Goal: Book appointment/travel/reservation

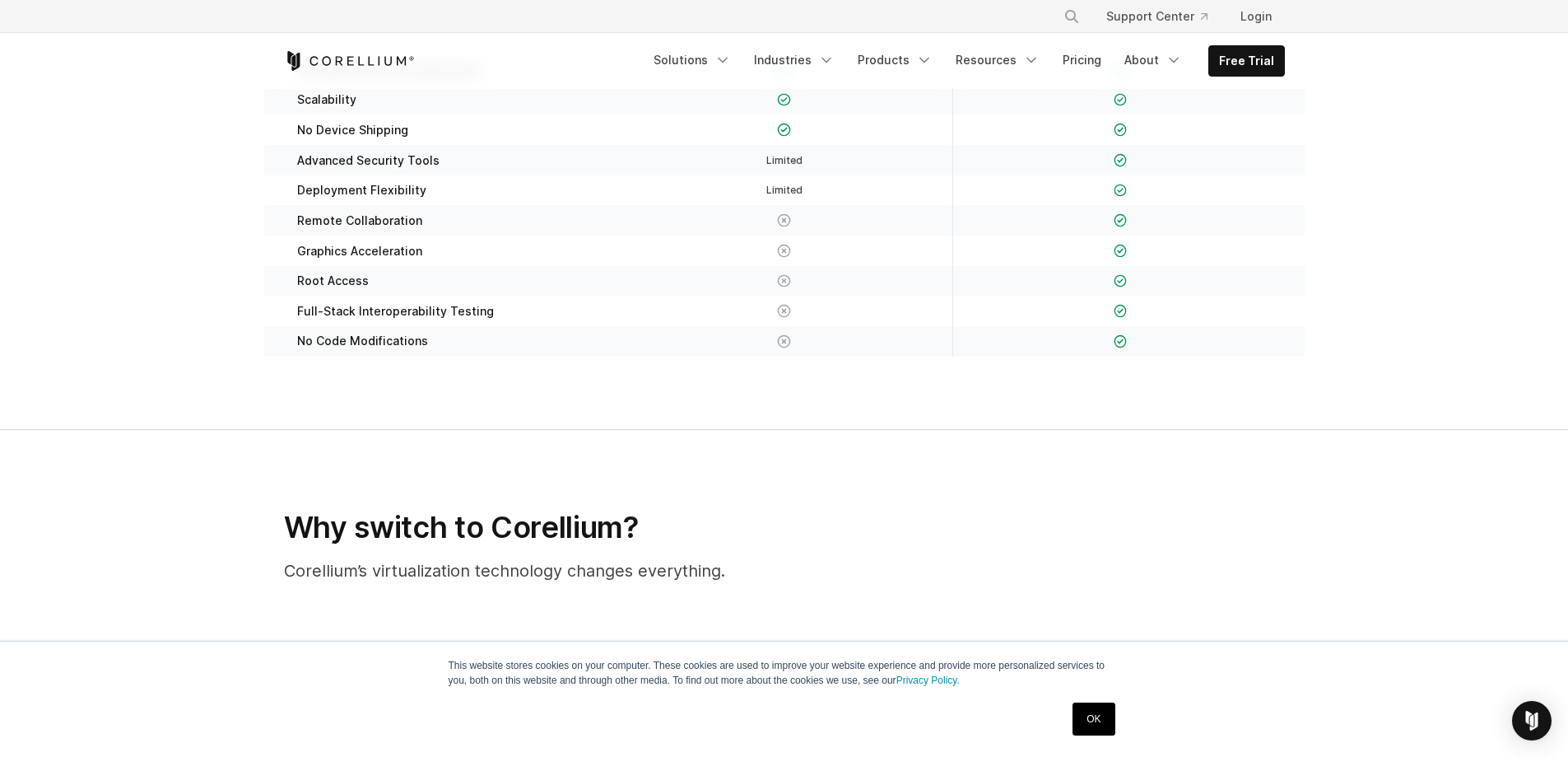
scroll to position [330, 0]
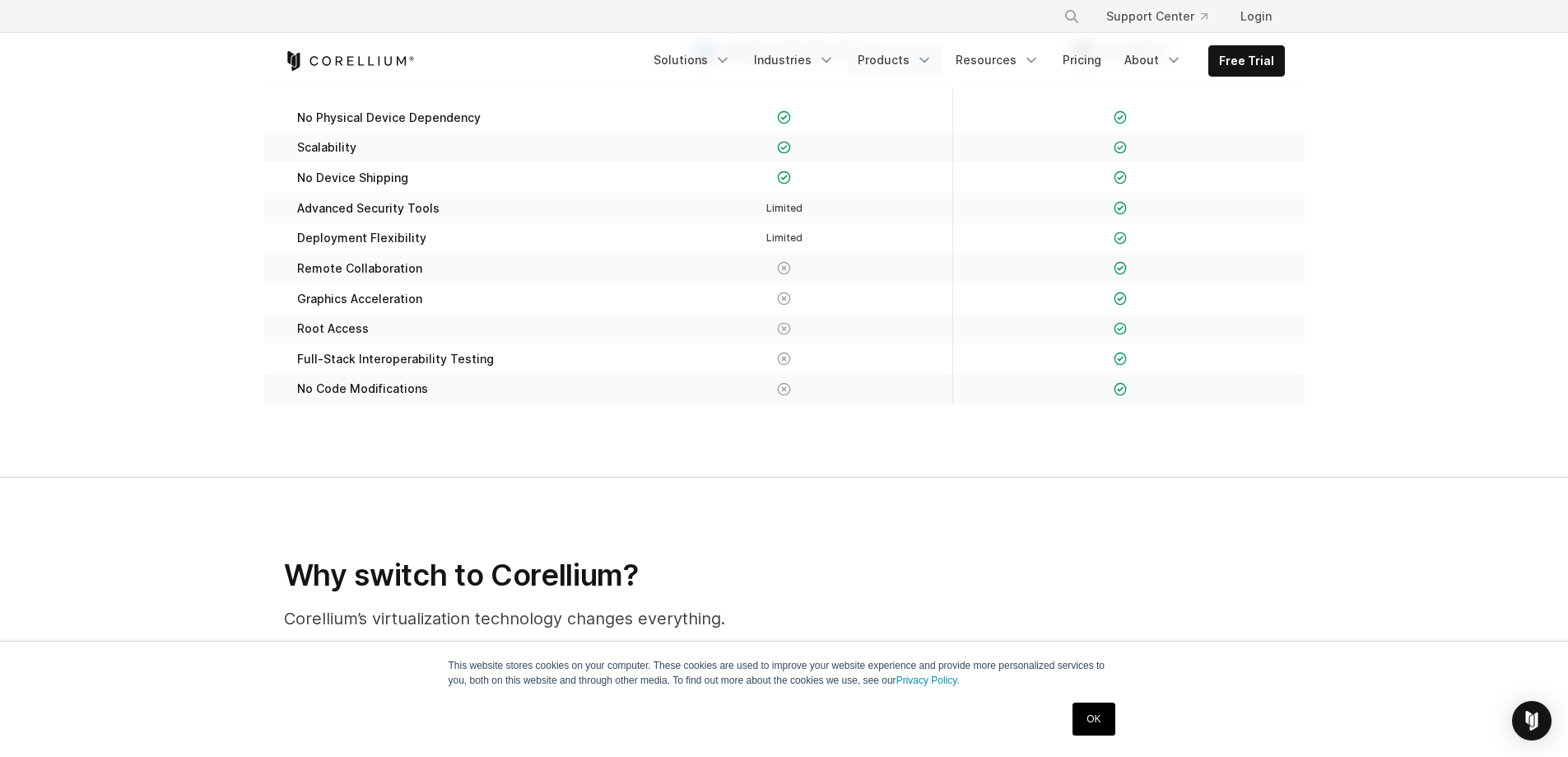
click at [930, 58] on icon "Navigation Menu" at bounding box center [924, 60] width 17 height 17
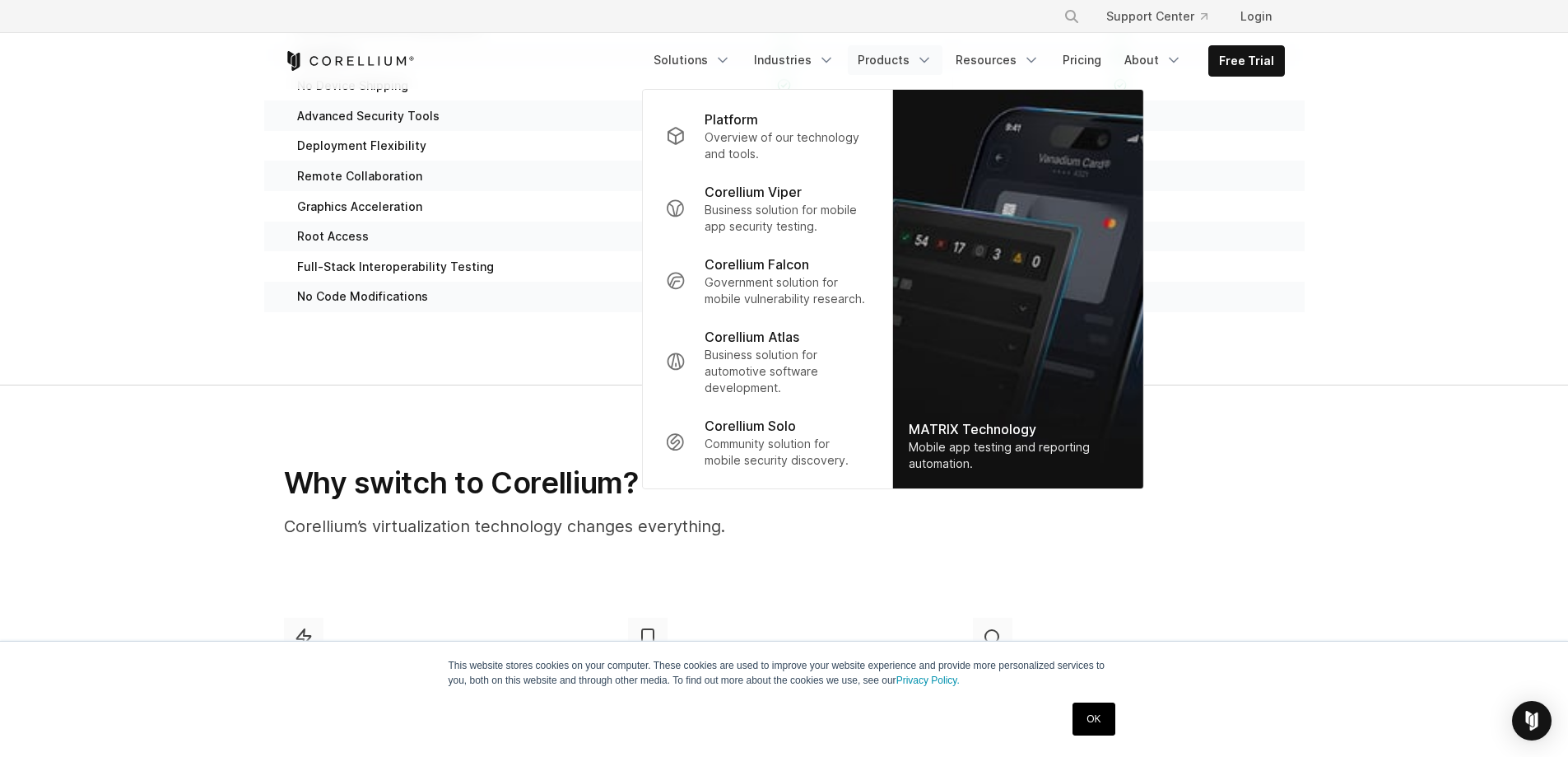
scroll to position [412, 0]
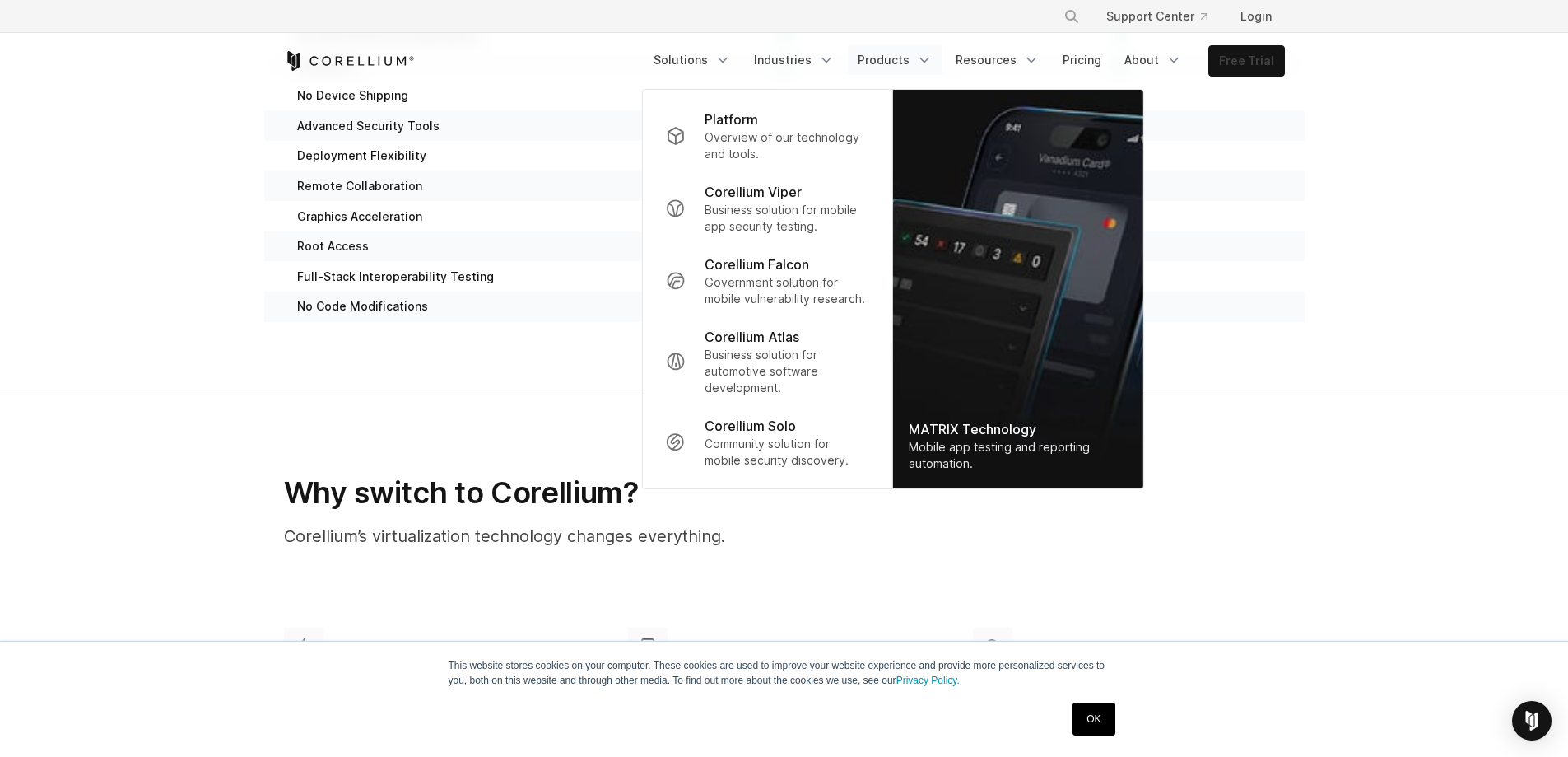
click at [1243, 65] on link "Free Trial" at bounding box center [1246, 61] width 75 height 30
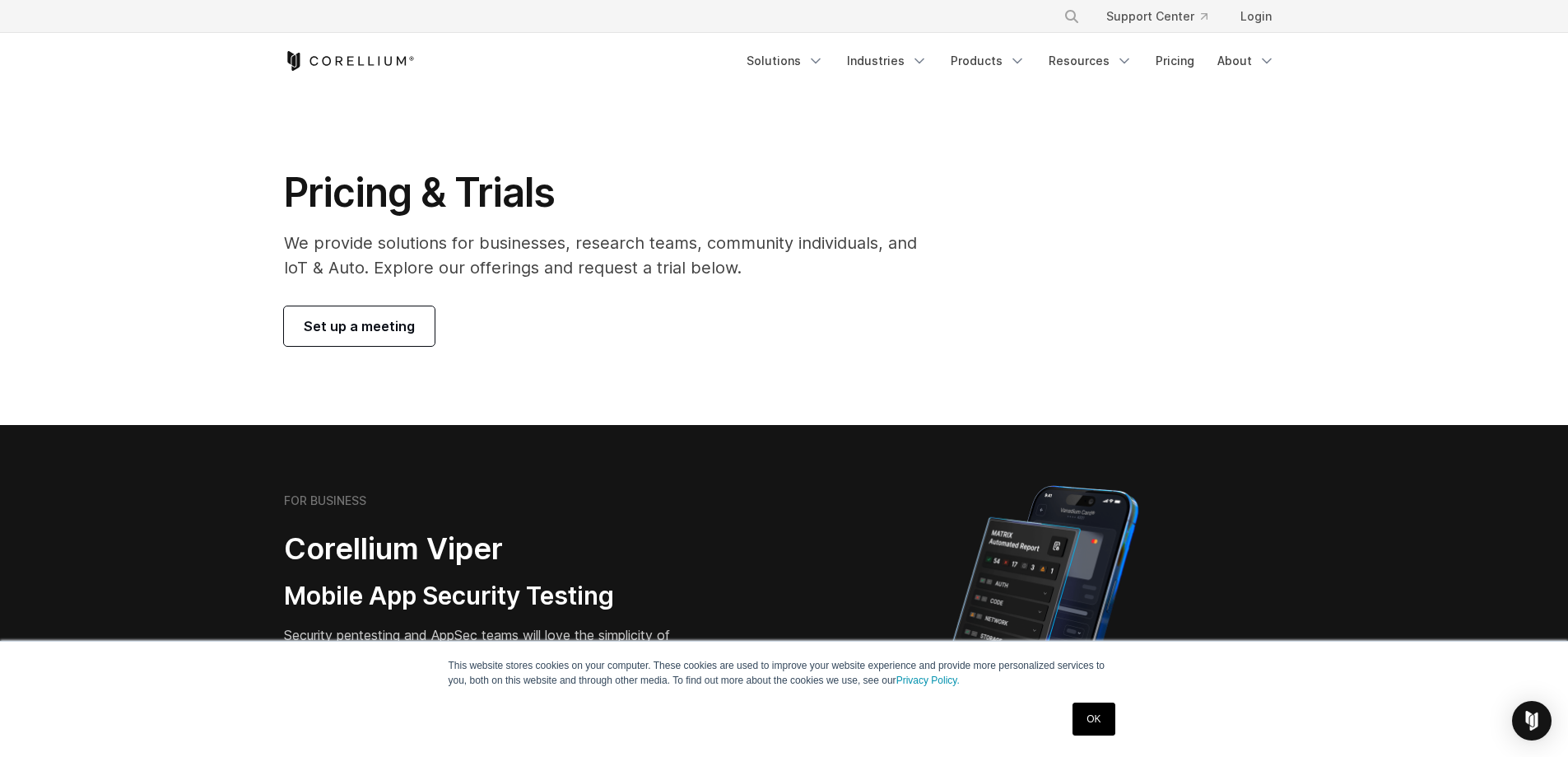
click at [406, 324] on span "Set up a meeting" at bounding box center [360, 326] width 112 height 20
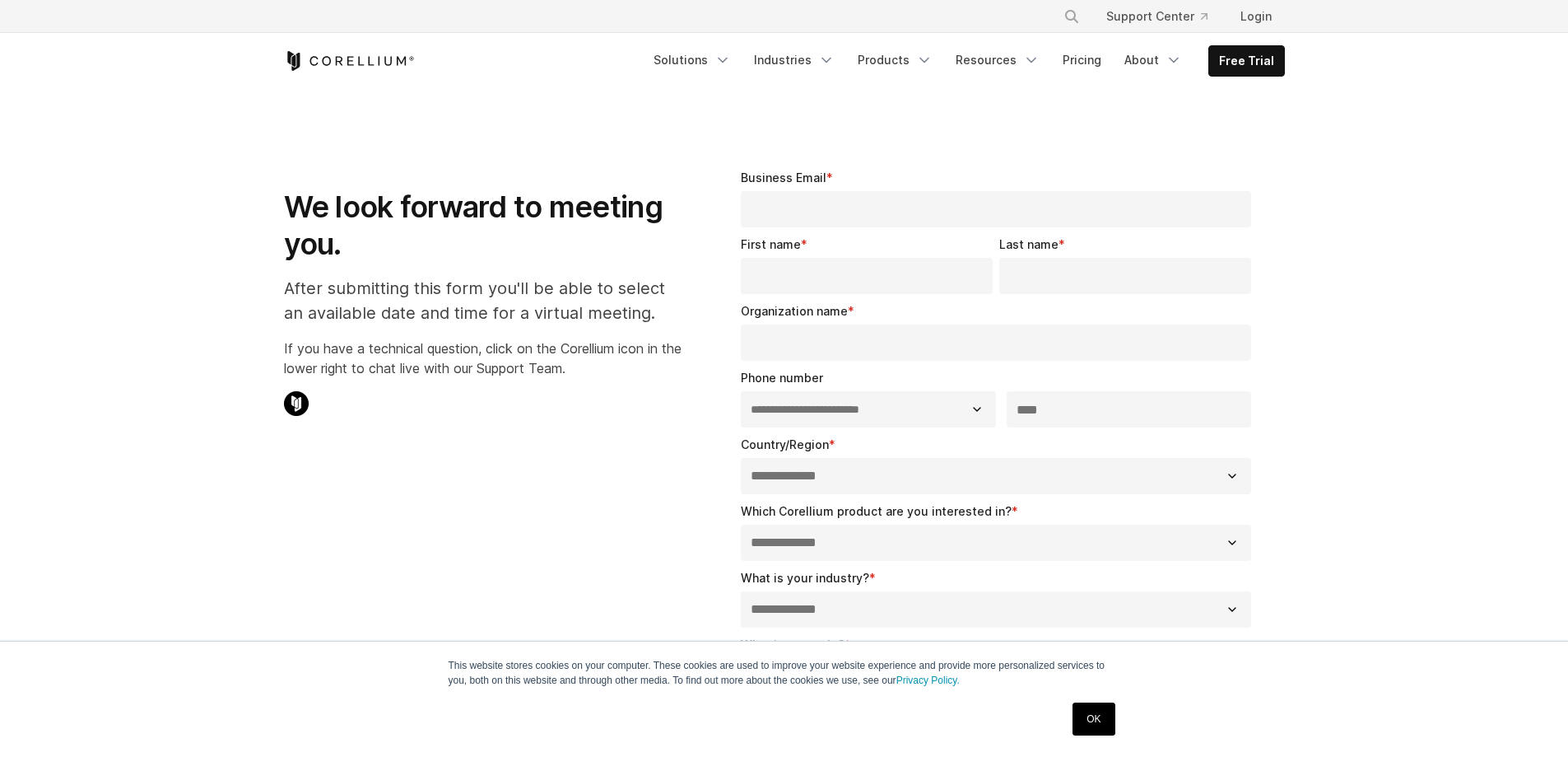
select select "**"
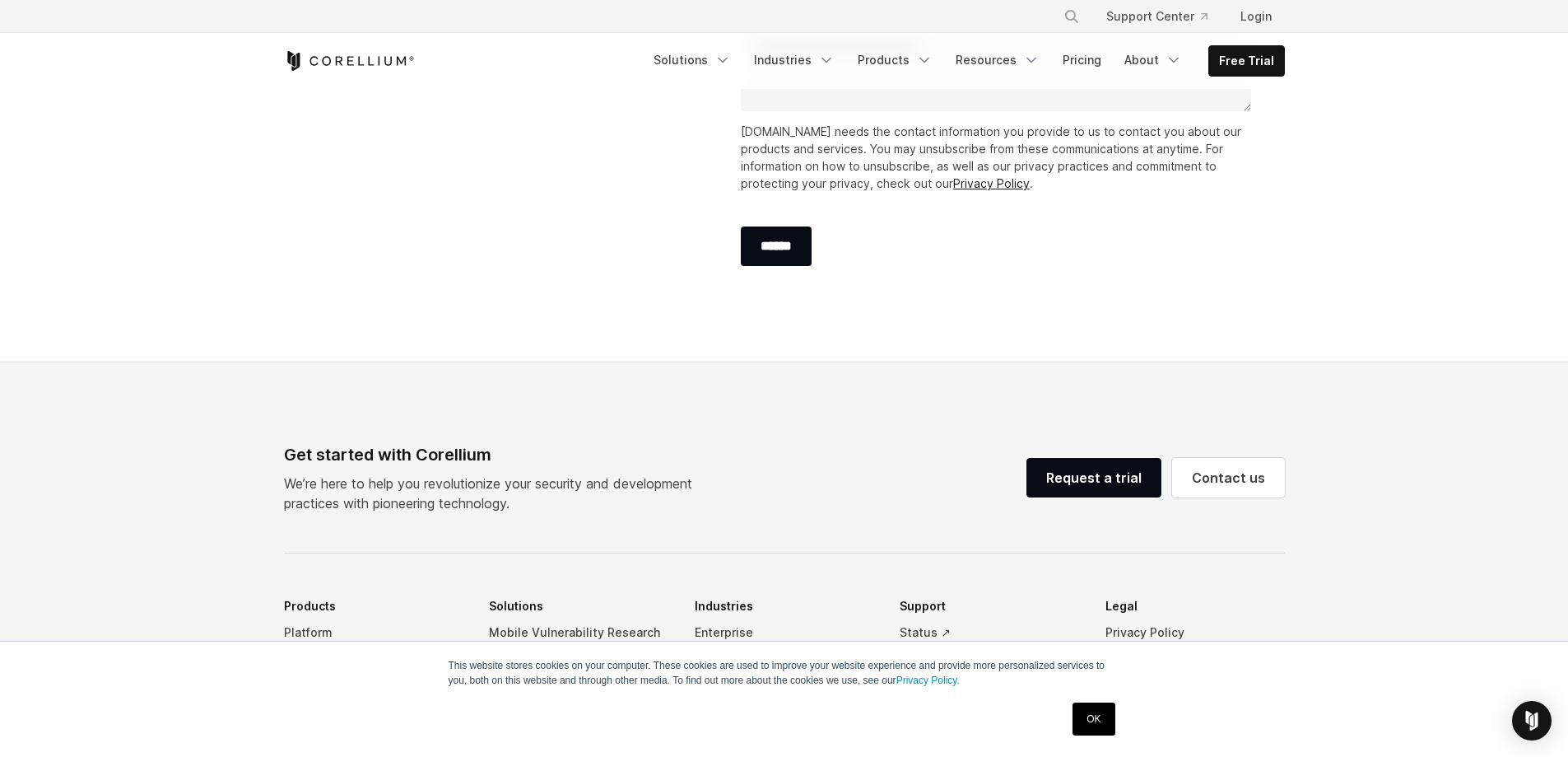
scroll to position [1024, 0]
